Goal: Find specific page/section: Find specific page/section

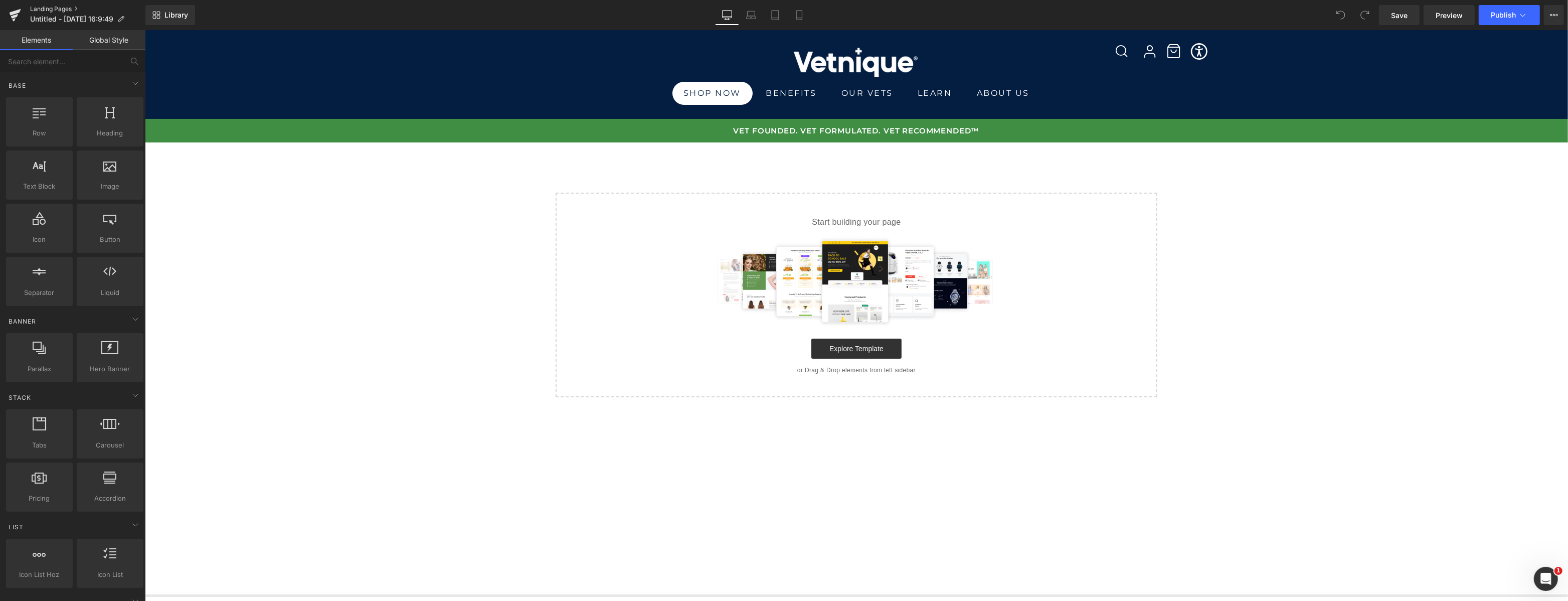
click at [50, 10] on link "Landing Pages" at bounding box center [88, 9] width 115 height 8
